Goal: Find specific page/section: Find specific page/section

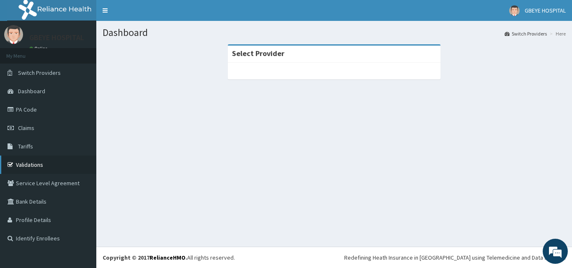
click at [32, 168] on link "Validations" at bounding box center [48, 165] width 96 height 18
click at [164, 164] on div "Dashboard Switch Providers Here Select Provider" at bounding box center [334, 134] width 476 height 226
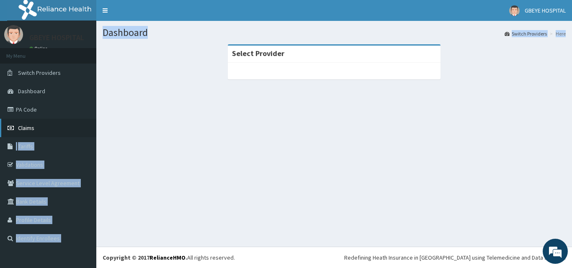
drag, startPoint x: 164, startPoint y: 164, endPoint x: 55, endPoint y: 126, distance: 115.7
click at [55, 126] on div "R EL Toggle navigation GBEYE HOSPITAL GBEYE HOSPITAL - stella@gbeyehospital.com…" at bounding box center [286, 134] width 572 height 268
click at [57, 111] on link "PA Code" at bounding box center [48, 109] width 96 height 18
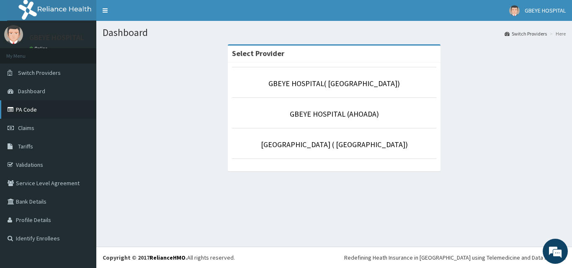
click at [34, 110] on link "PA Code" at bounding box center [48, 109] width 96 height 18
